Goal: Check status: Check status

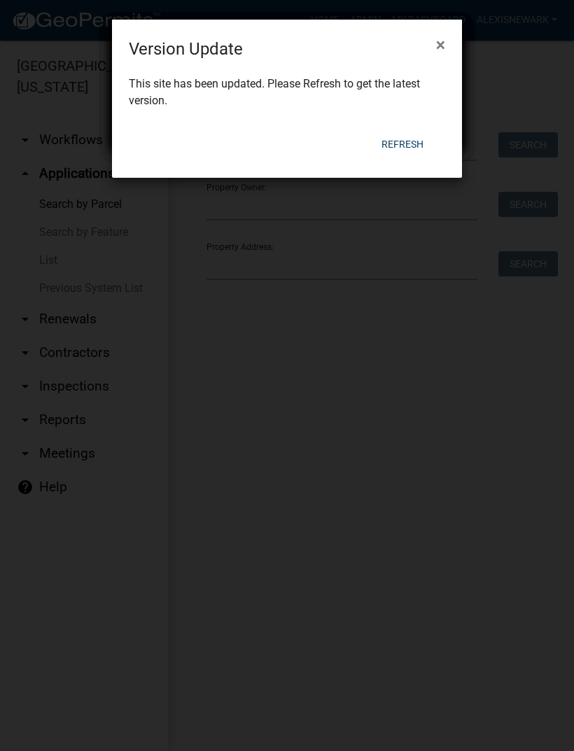
click at [398, 147] on button "Refresh" at bounding box center [402, 144] width 64 height 25
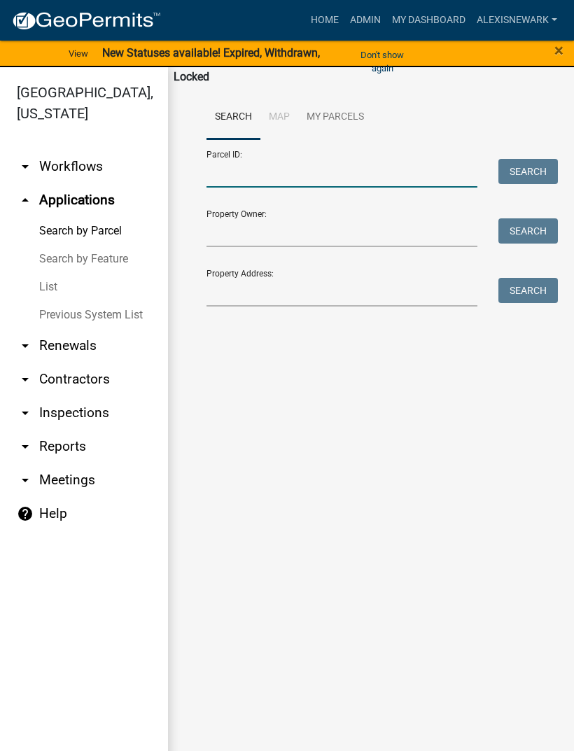
click at [271, 162] on input "Parcel ID:" at bounding box center [341, 173] width 271 height 29
click at [257, 175] on input "Parcel ID:" at bounding box center [341, 173] width 271 height 29
paste input "16000990844000"
type input "16000990844000"
click at [533, 177] on button "Search" at bounding box center [527, 171] width 59 height 25
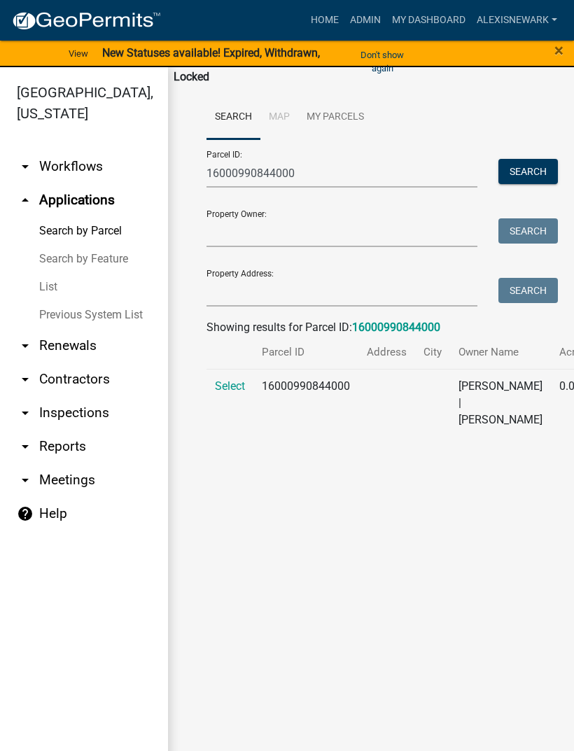
click at [384, 54] on button "Don't show again" at bounding box center [382, 61] width 75 height 36
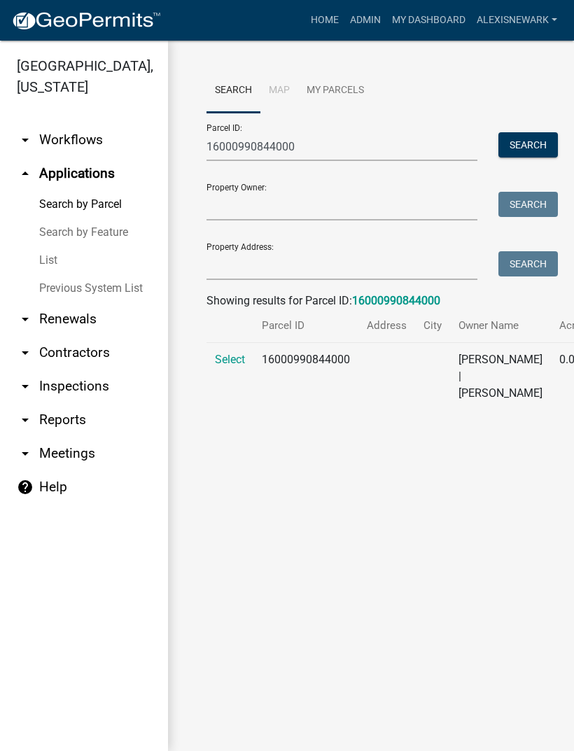
click at [230, 366] on span "Select" at bounding box center [230, 359] width 30 height 13
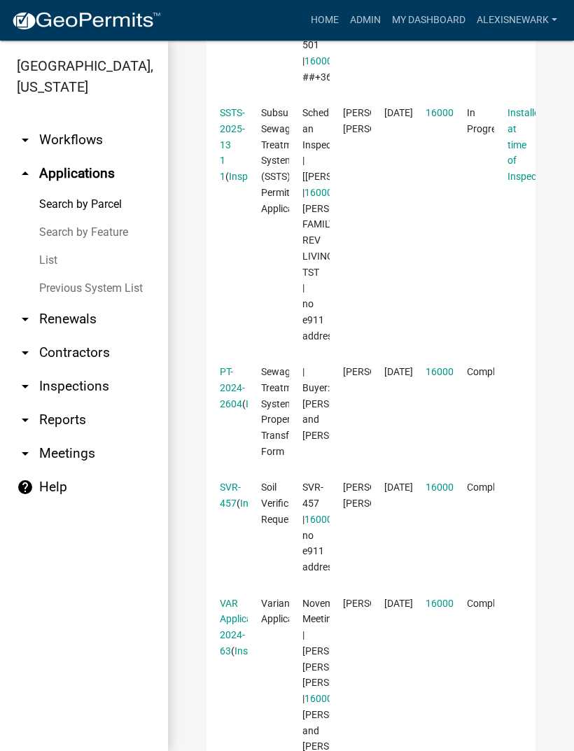
scroll to position [700, 0]
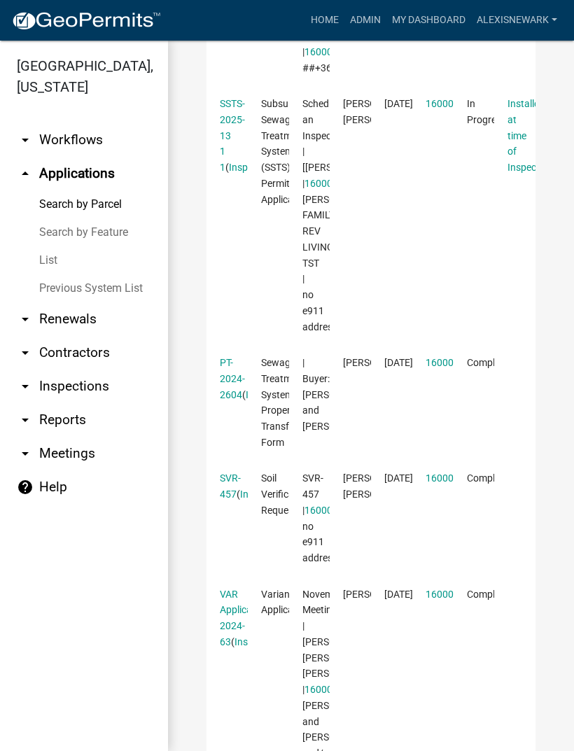
click at [227, 173] on link "SSTS-2025-13 1 1" at bounding box center [232, 135] width 25 height 75
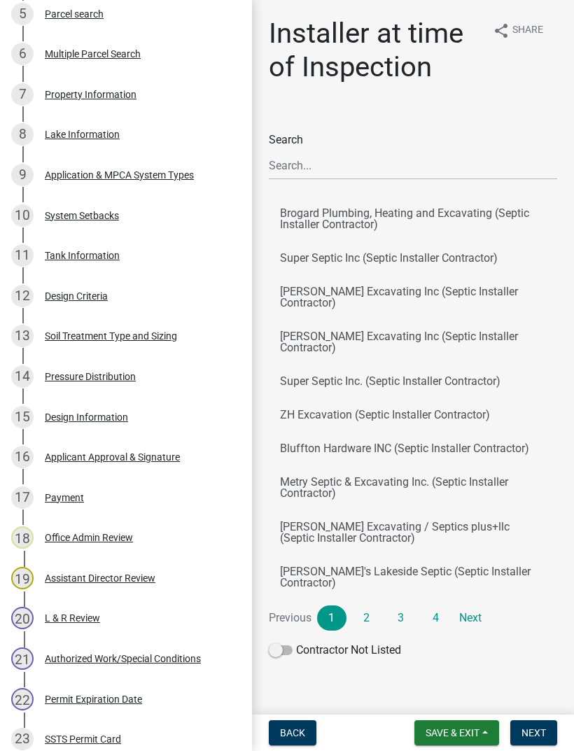
scroll to position [456, 0]
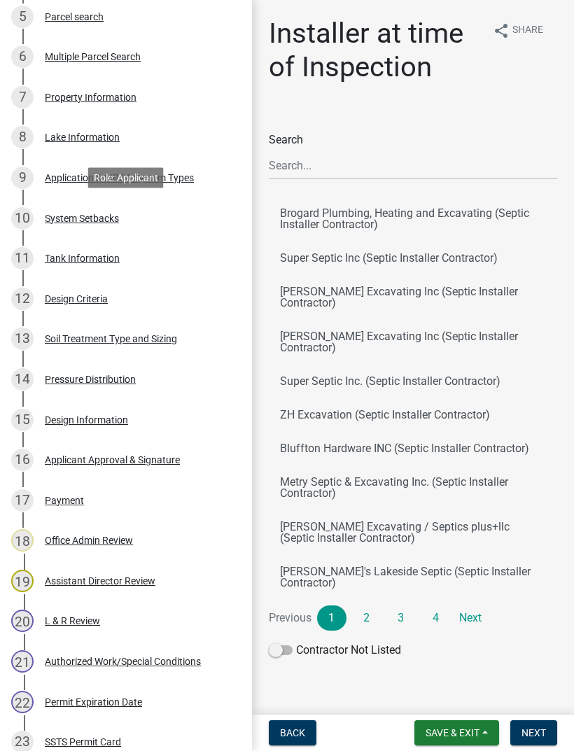
click at [104, 226] on div "10 System Setbacks" at bounding box center [120, 218] width 218 height 22
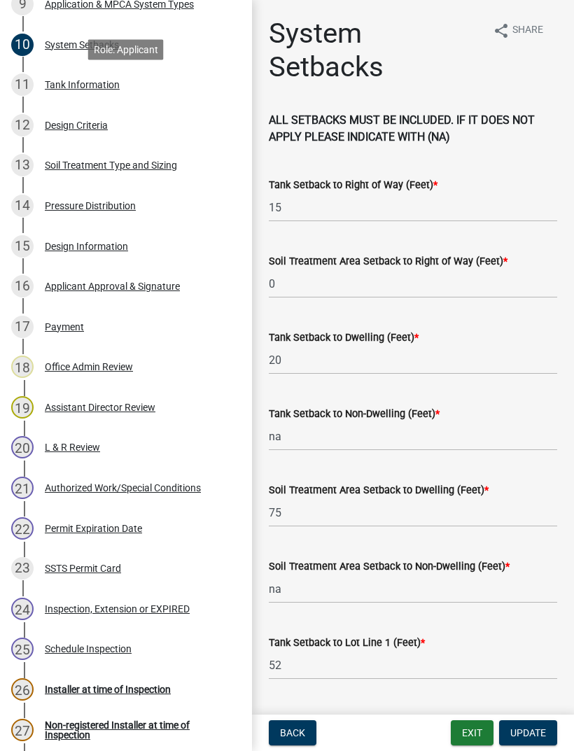
scroll to position [633, 0]
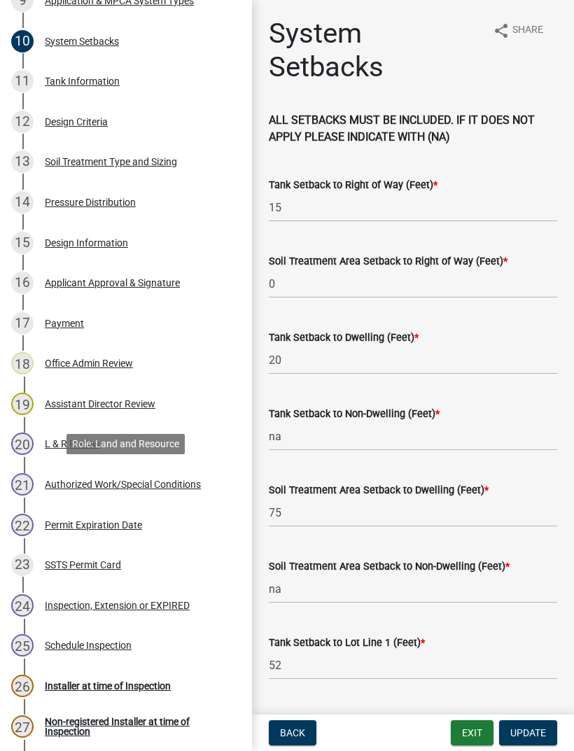
click at [188, 492] on div "21 Authorized Work/Special Conditions" at bounding box center [120, 484] width 218 height 22
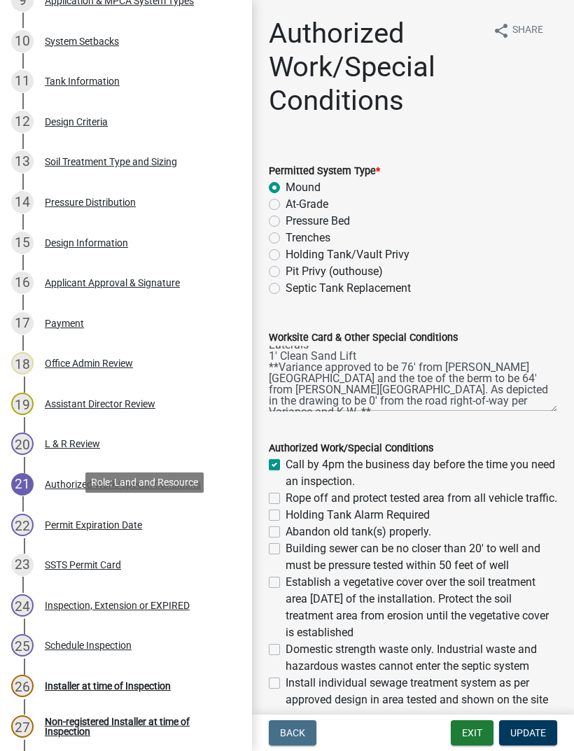
scroll to position [34, 0]
